Goal: Navigation & Orientation: Find specific page/section

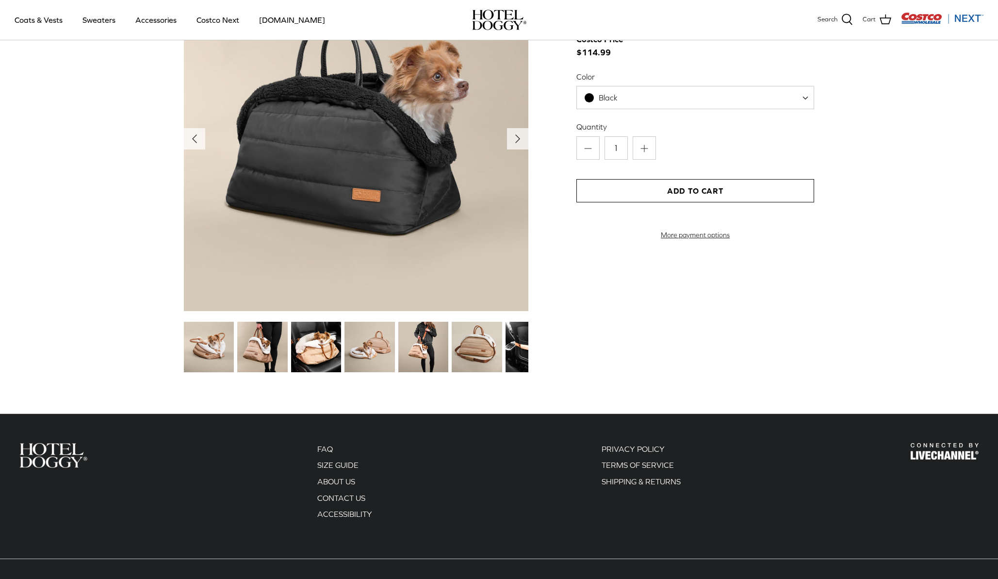
scroll to position [1035, 0]
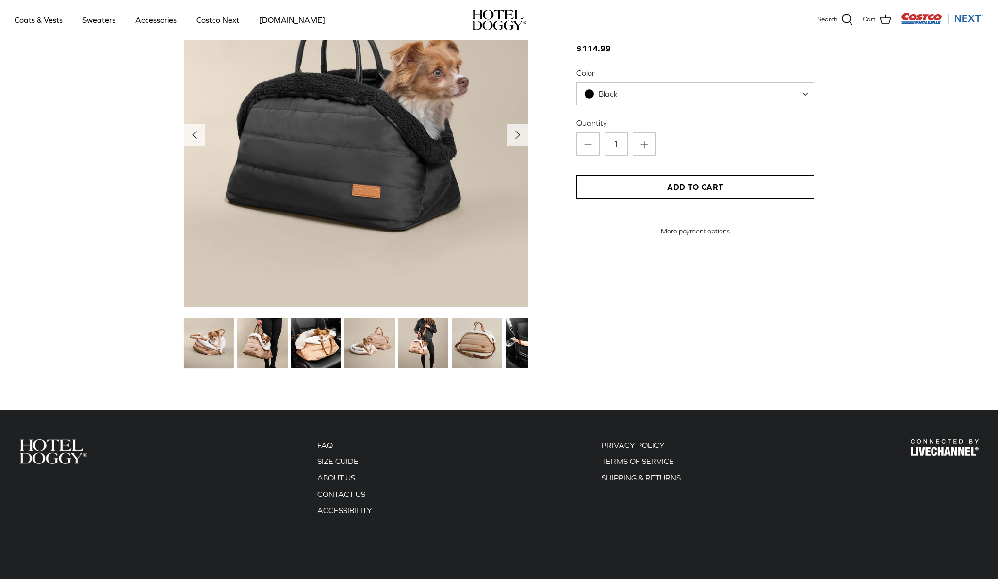
click at [423, 160] on img at bounding box center [356, 135] width 345 height 345
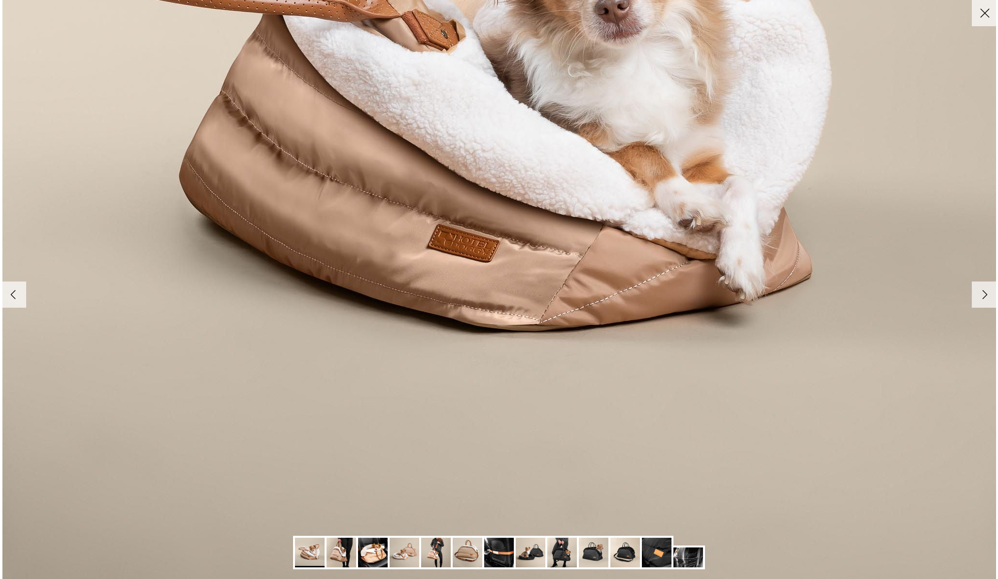
click at [690, 560] on img at bounding box center [689, 557] width 30 height 20
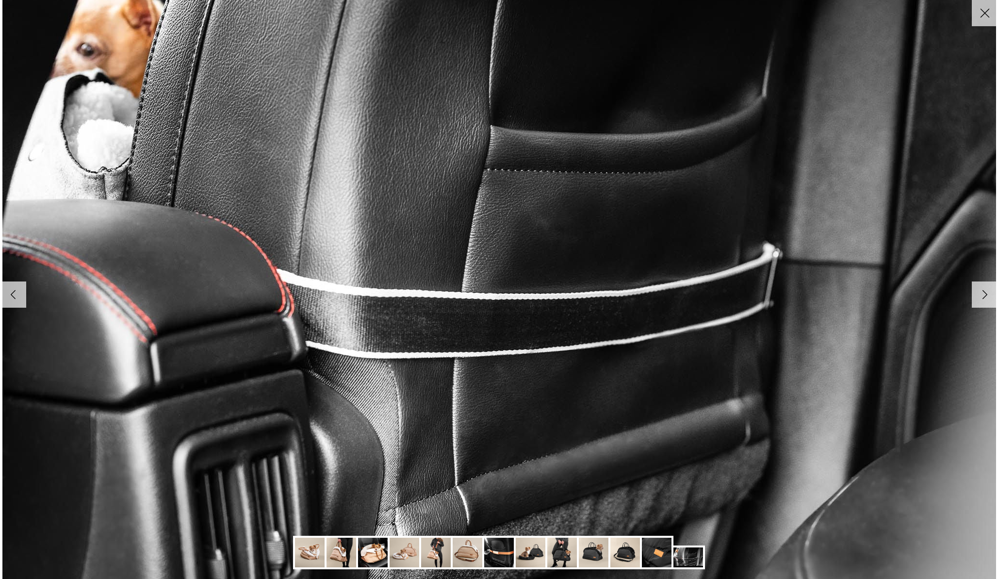
click at [491, 548] on img at bounding box center [499, 553] width 30 height 30
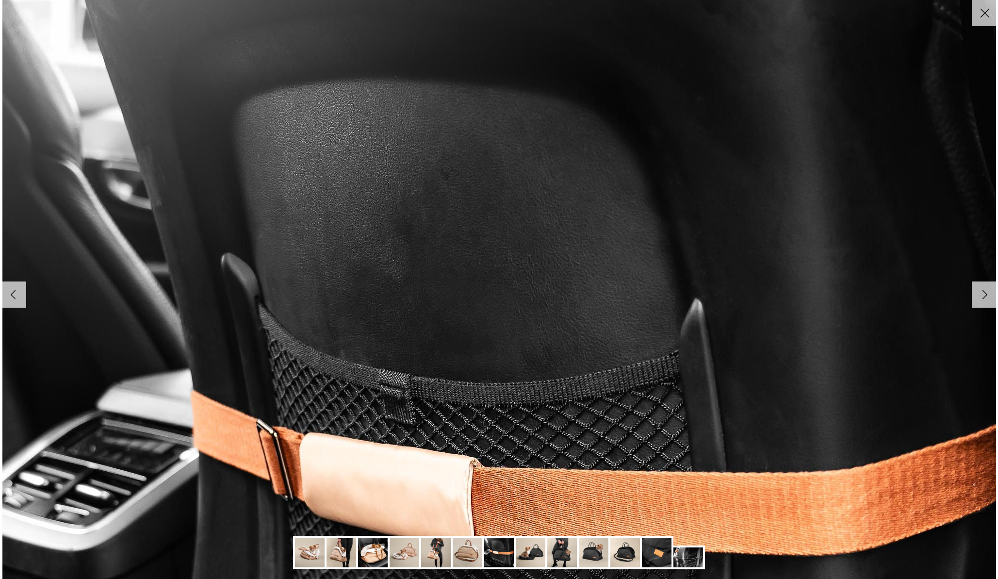
click at [980, 14] on icon "Close" at bounding box center [985, 13] width 17 height 17
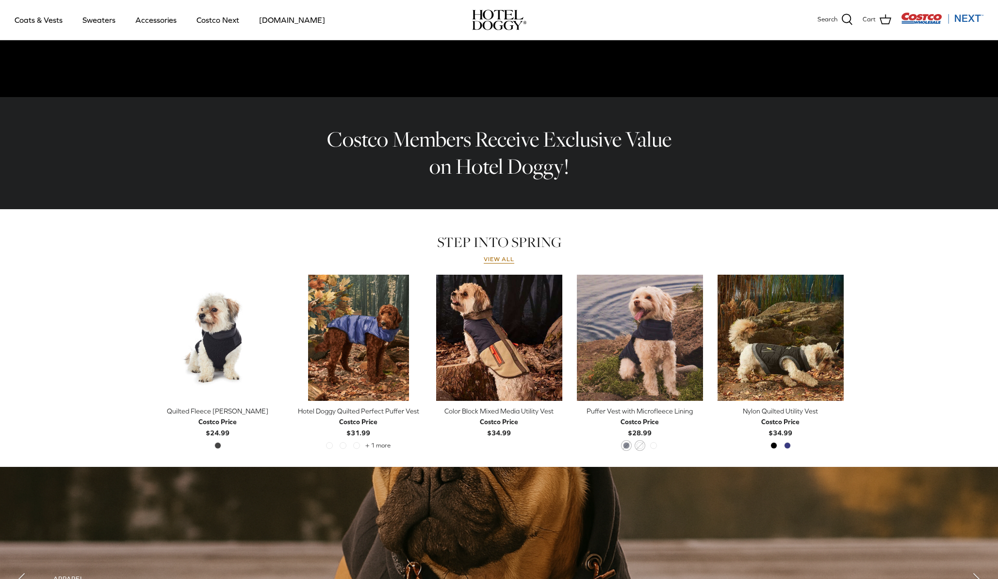
scroll to position [259, 0]
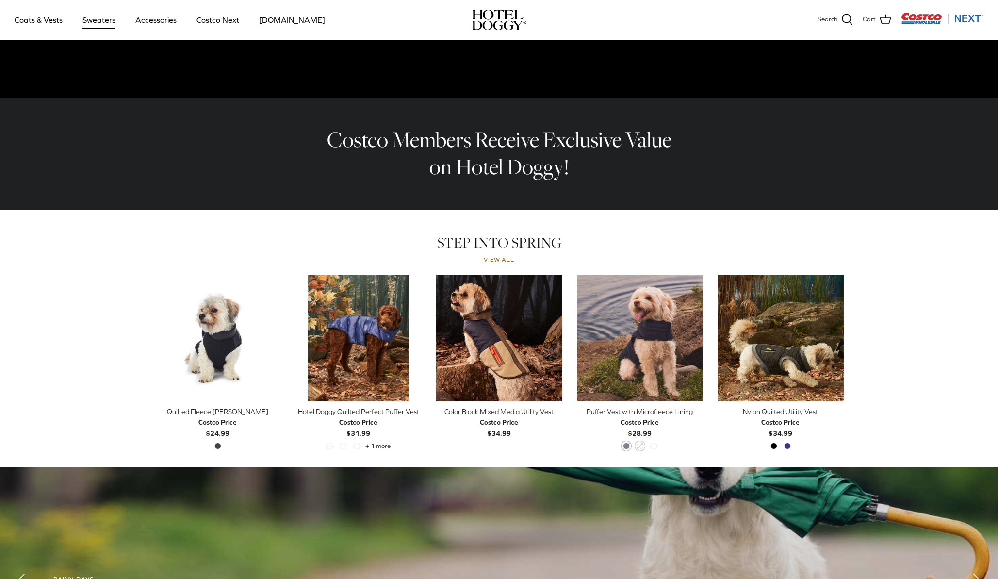
click at [103, 25] on link "Sweaters" at bounding box center [99, 19] width 50 height 33
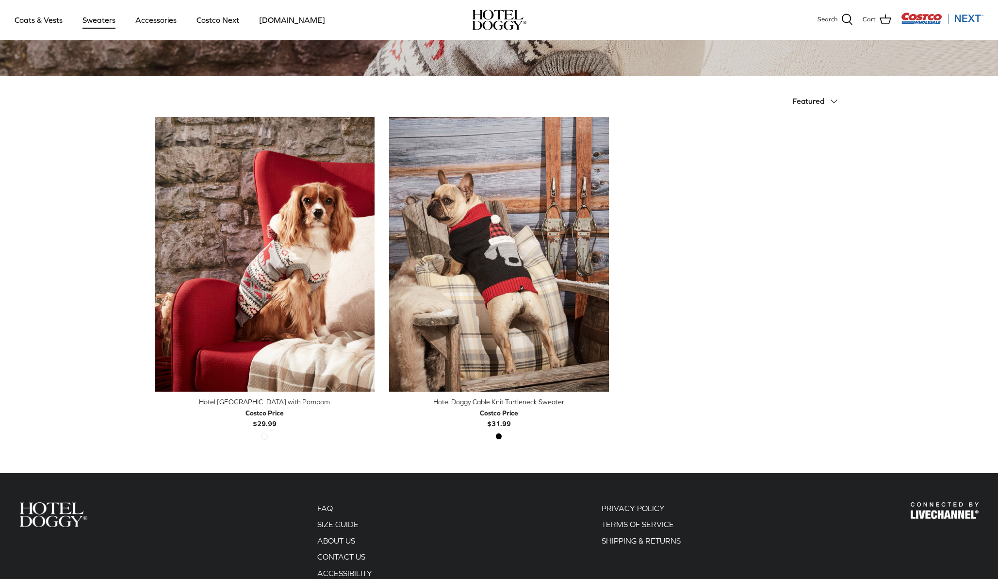
scroll to position [183, 0]
click at [50, 22] on link "Coats & Vests" at bounding box center [39, 19] width 66 height 33
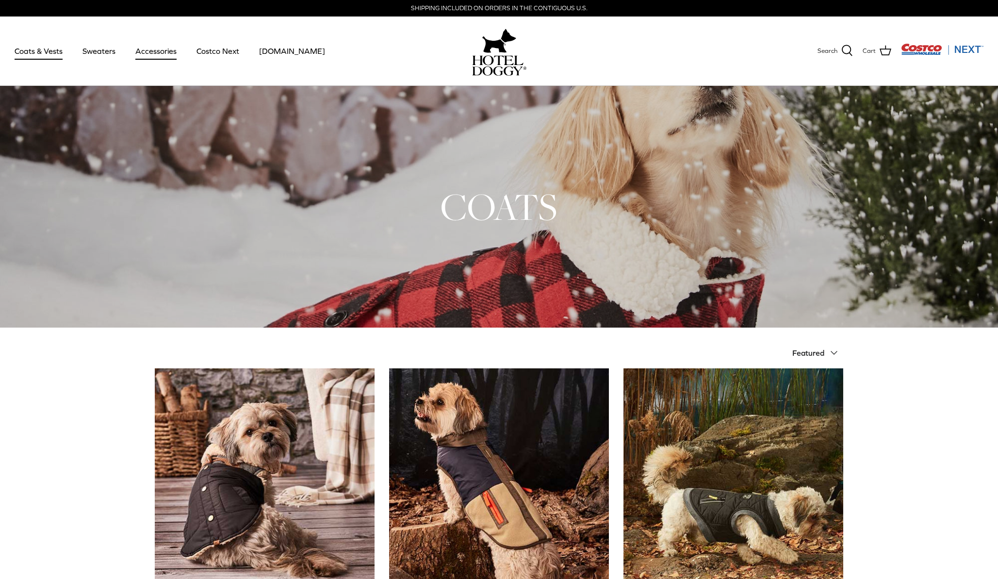
click at [159, 51] on link "Accessories" at bounding box center [156, 50] width 59 height 33
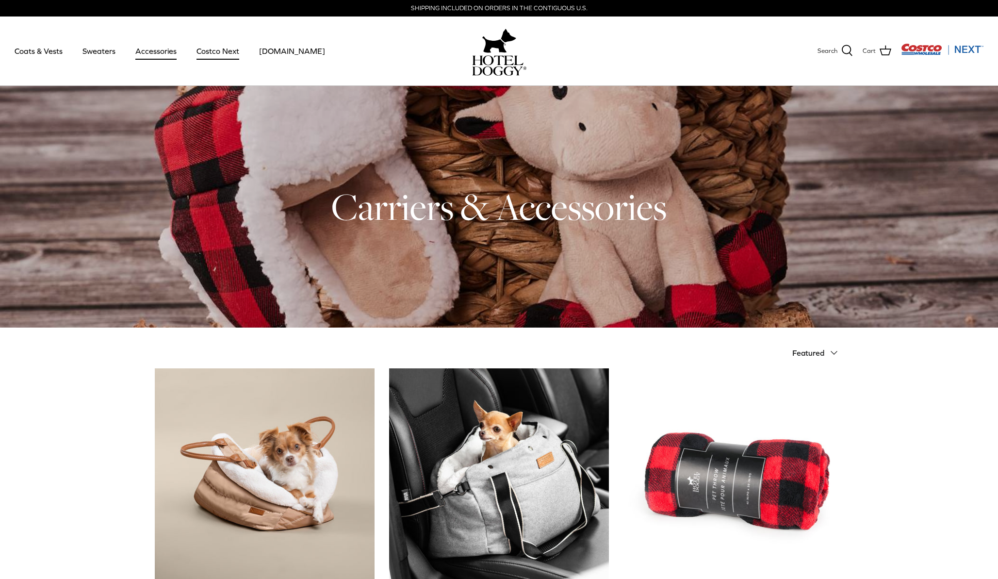
click at [210, 51] on link "Costco Next" at bounding box center [218, 50] width 60 height 33
